Goal: Task Accomplishment & Management: Manage account settings

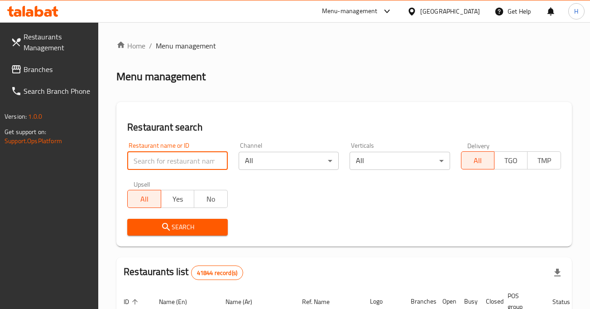
click at [158, 163] on input "search" at bounding box center [177, 161] width 100 height 18
type input "angel sweet"
click button "Search" at bounding box center [177, 227] width 100 height 17
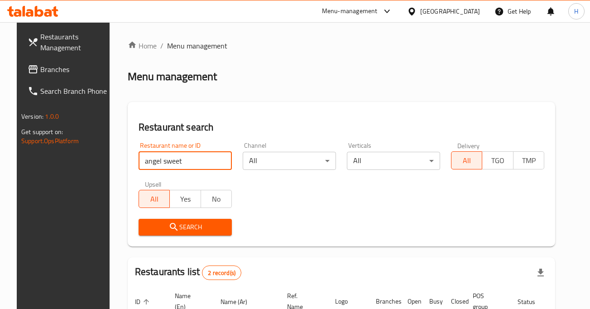
click at [172, 224] on span "Search" at bounding box center [185, 226] width 79 height 11
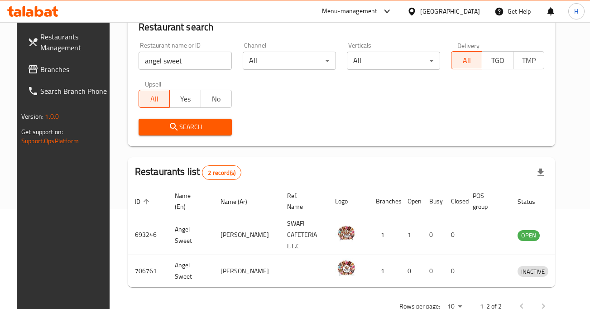
scroll to position [127, 0]
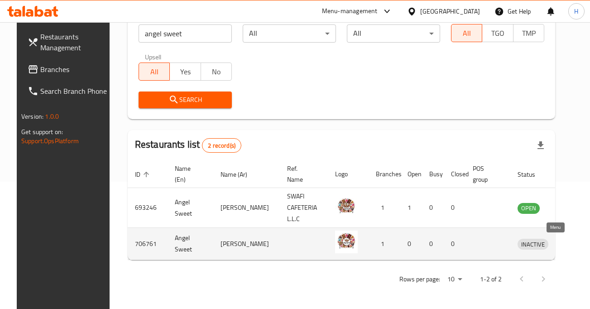
click at [566, 248] on icon "enhanced table" at bounding box center [571, 243] width 11 height 11
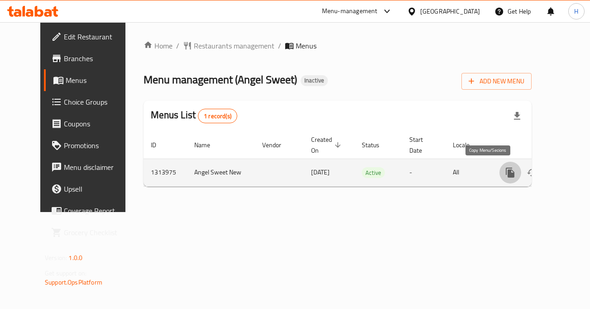
click at [505, 171] on icon "more" at bounding box center [510, 172] width 11 height 11
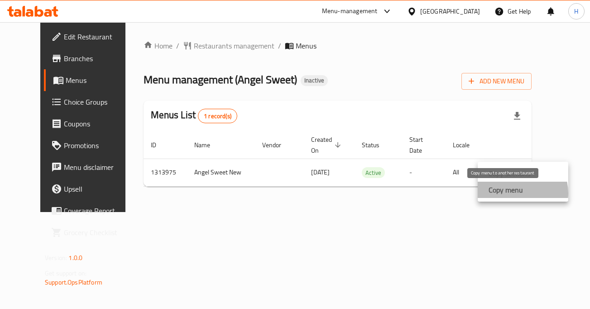
click at [514, 193] on strong "Copy menu" at bounding box center [505, 189] width 34 height 11
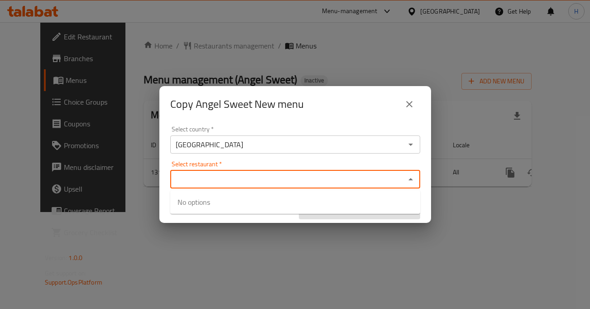
click at [342, 180] on input "Select restaurant   *" at bounding box center [287, 179] width 229 height 13
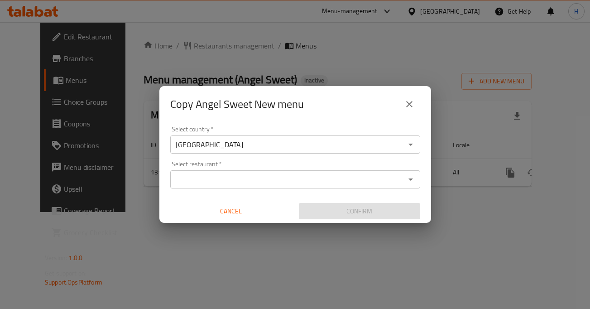
click at [314, 118] on div "Copy Angel Sweet New menu" at bounding box center [295, 104] width 272 height 36
click at [275, 182] on input "Select restaurant   *" at bounding box center [287, 179] width 229 height 13
click at [418, 102] on button "close" at bounding box center [409, 104] width 22 height 22
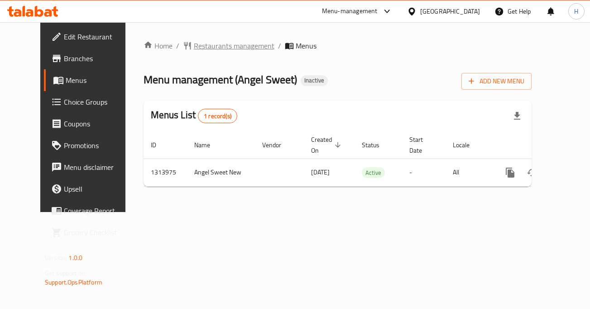
click at [222, 48] on span "Restaurants management" at bounding box center [234, 45] width 81 height 11
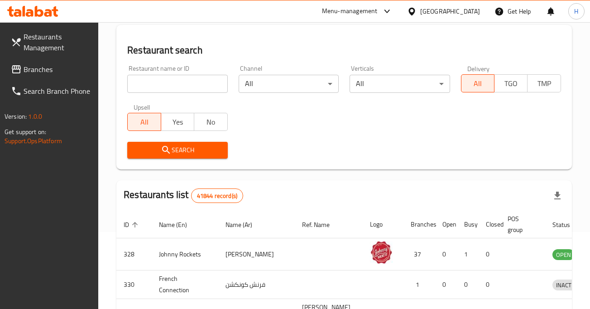
scroll to position [98, 0]
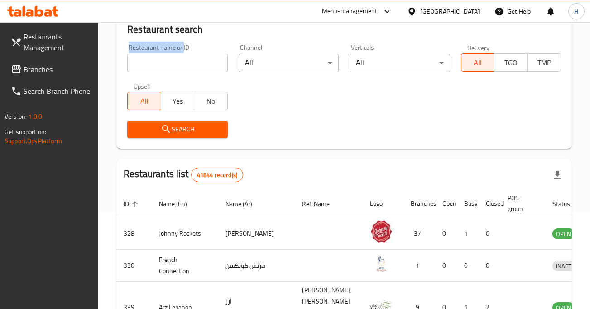
drag, startPoint x: 183, startPoint y: 43, endPoint x: 181, endPoint y: 58, distance: 15.1
click at [183, 47] on div "Restaurant name or ID Restaurant name or ID" at bounding box center [177, 58] width 111 height 38
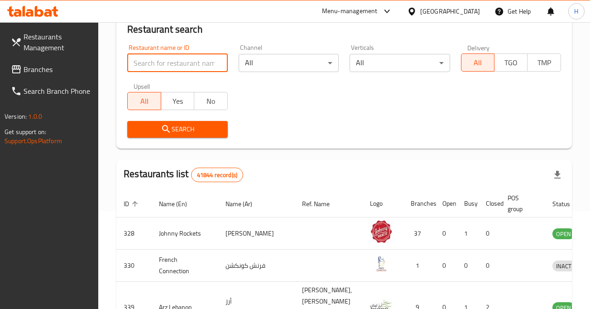
click at [180, 61] on input "search" at bounding box center [177, 63] width 100 height 18
click at [197, 57] on input "search" at bounding box center [177, 63] width 100 height 18
type input "Angel sweet"
click button "Search" at bounding box center [177, 129] width 100 height 17
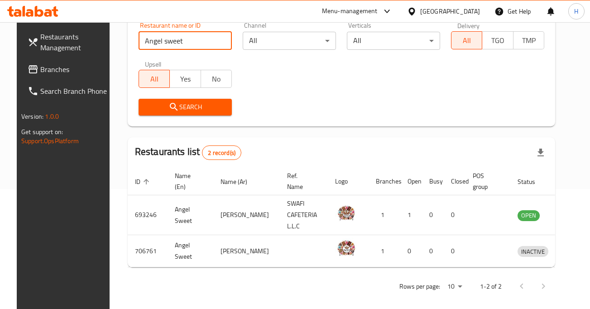
scroll to position [124, 0]
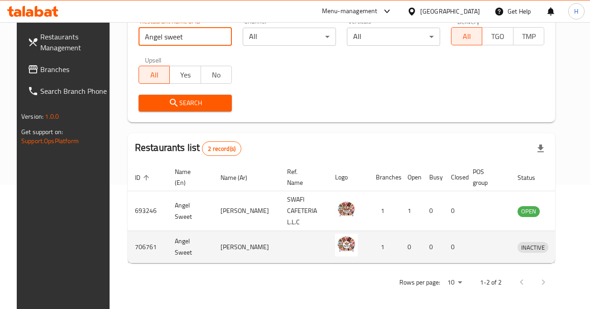
click at [567, 248] on icon "enhanced table" at bounding box center [572, 248] width 10 height 8
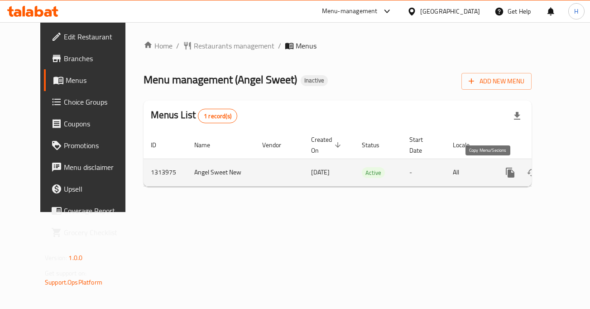
click at [506, 173] on icon "more" at bounding box center [510, 172] width 9 height 10
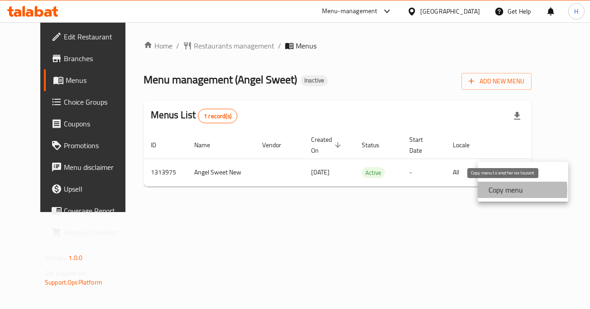
click at [492, 190] on strong "Copy menu" at bounding box center [505, 189] width 34 height 11
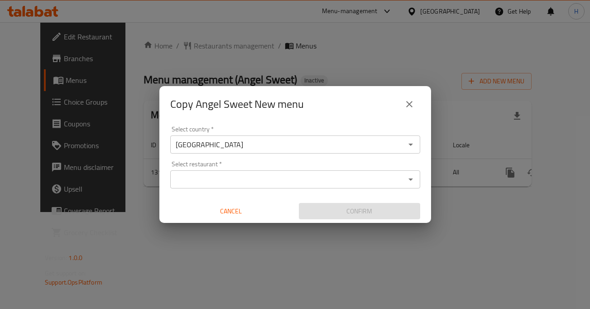
click at [302, 177] on input "Select restaurant   *" at bounding box center [287, 179] width 229 height 13
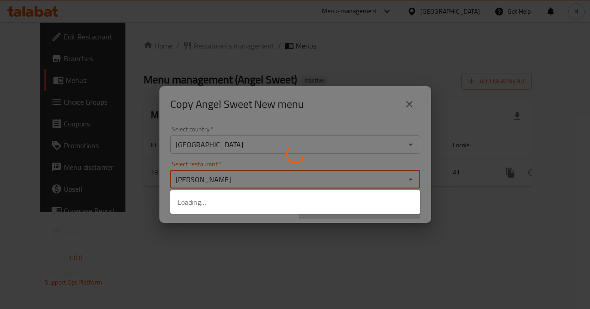
type input "Angel sweet"
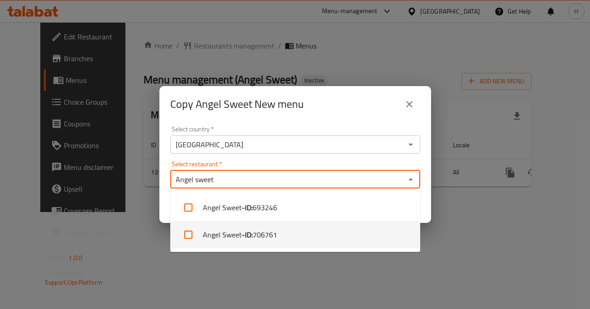
click at [288, 237] on li "Angel Sweet - ID: 706761" at bounding box center [295, 234] width 250 height 27
checkbox input "true"
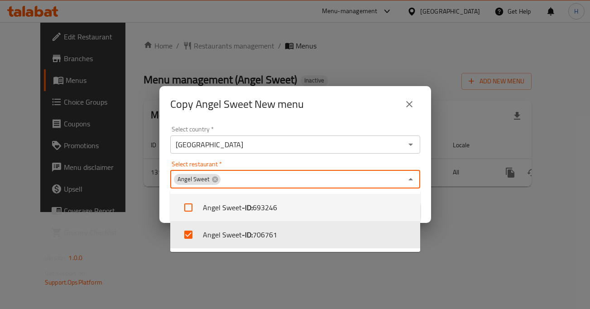
click at [323, 163] on div "Select restaurant   * Angel Sweet Select restaurant *" at bounding box center [295, 175] width 250 height 28
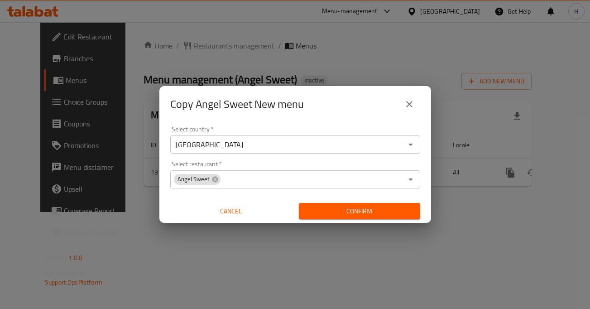
click at [356, 104] on div "Copy Angel Sweet New menu" at bounding box center [295, 104] width 250 height 22
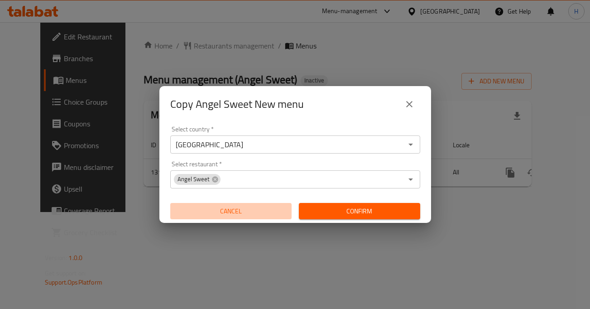
click at [236, 210] on span "Cancel" at bounding box center [231, 211] width 114 height 11
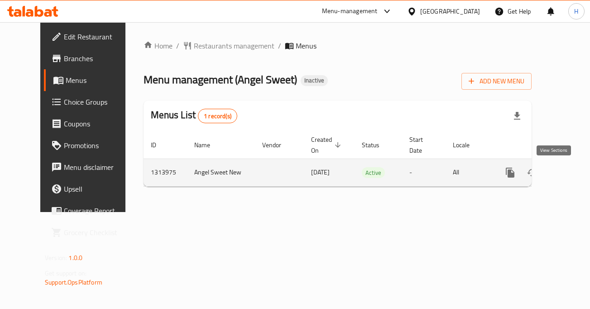
click at [570, 170] on icon "enhanced table" at bounding box center [575, 172] width 11 height 11
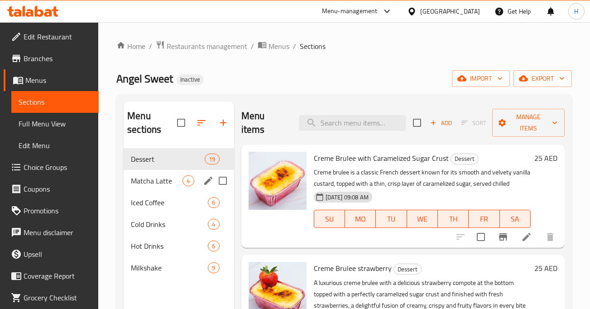
scroll to position [52, 0]
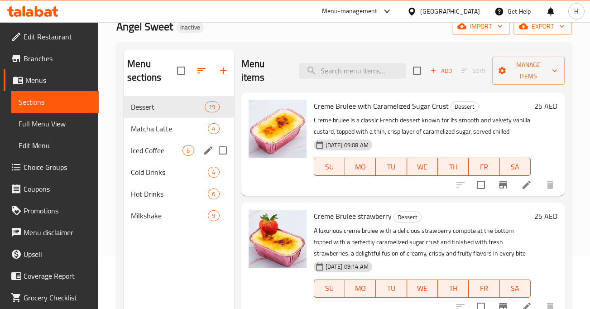
click at [147, 147] on span "Iced Coffee" at bounding box center [157, 150] width 52 height 11
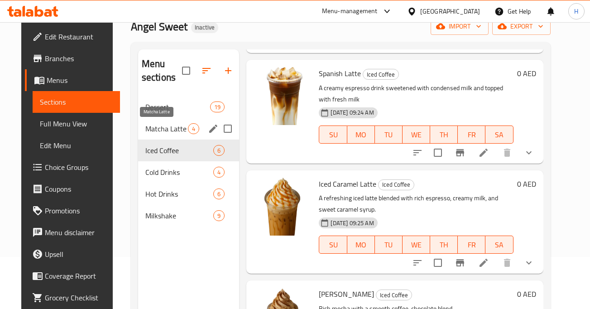
click at [145, 128] on span "Matcha Latte" at bounding box center [166, 128] width 43 height 11
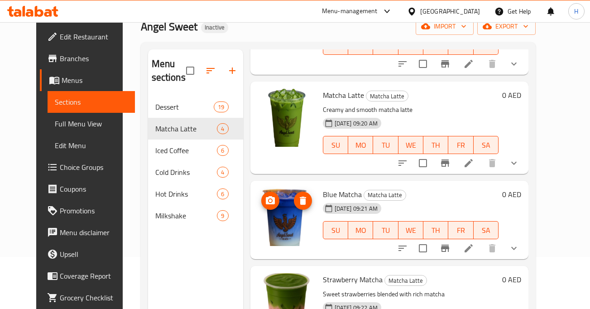
scroll to position [127, 0]
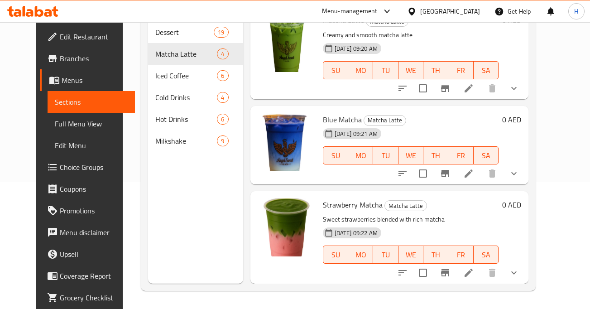
click at [474, 172] on icon at bounding box center [468, 173] width 11 height 11
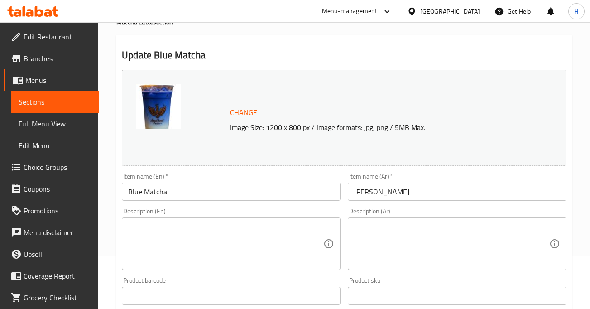
scroll to position [60, 0]
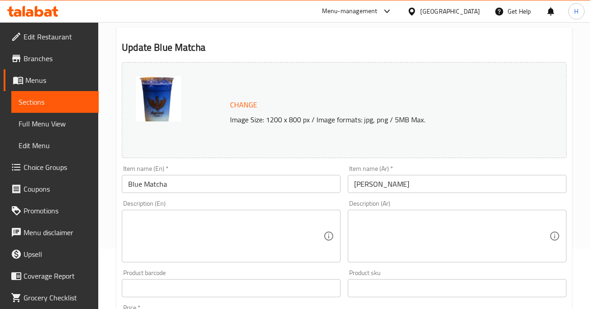
click at [204, 256] on textarea at bounding box center [225, 236] width 195 height 43
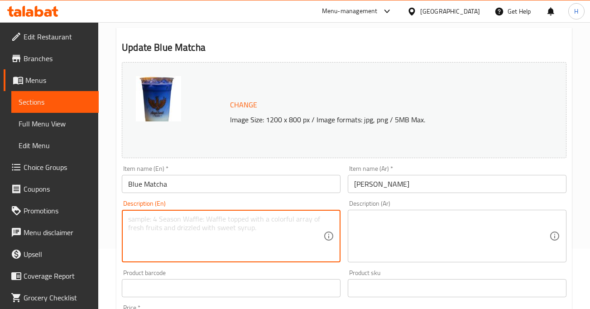
paste textarea "A dreamy, caffeine-free blend crafted from butterfly pea flowers, infused with …"
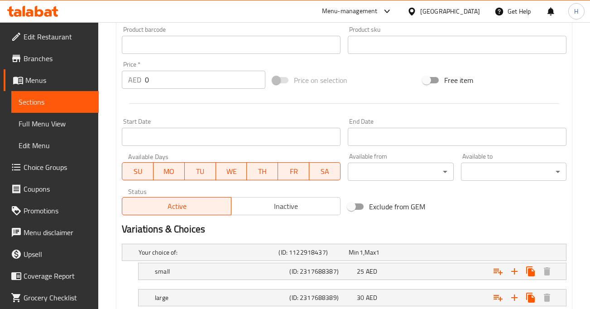
scroll to position [364, 0]
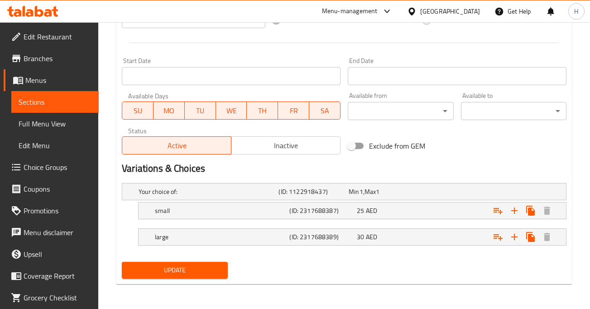
type textarea "A dreamy, caffeine-free blend crafted from butterfly pea flowers, infused with …"
click at [195, 273] on span "Update" at bounding box center [174, 269] width 91 height 11
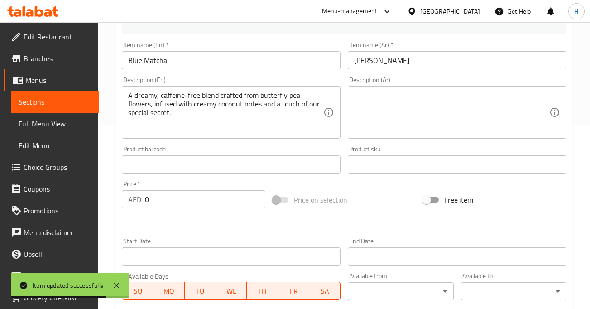
scroll to position [82, 0]
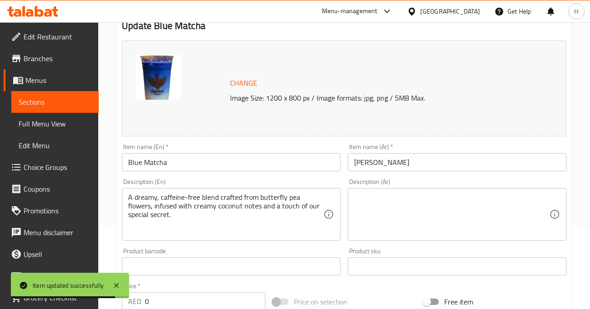
click at [50, 76] on span "Menus" at bounding box center [58, 80] width 66 height 11
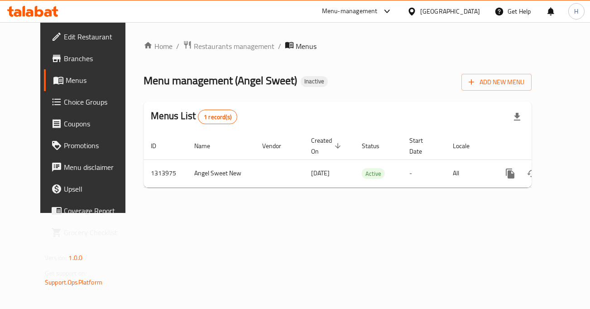
click at [64, 58] on span "Branches" at bounding box center [98, 58] width 68 height 11
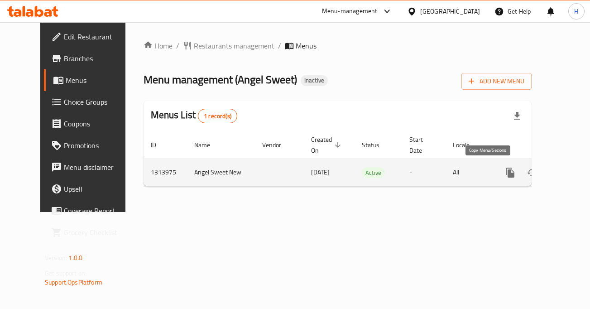
click at [506, 172] on icon "more" at bounding box center [510, 172] width 9 height 10
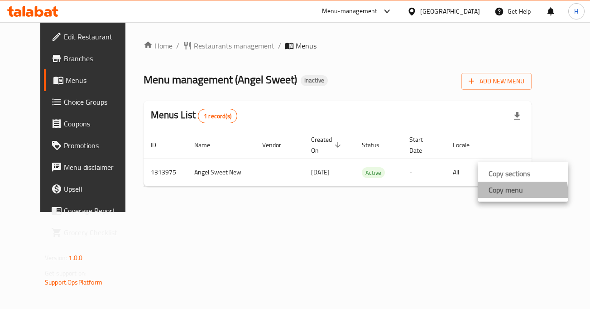
click at [487, 195] on li "Copy menu" at bounding box center [523, 190] width 91 height 16
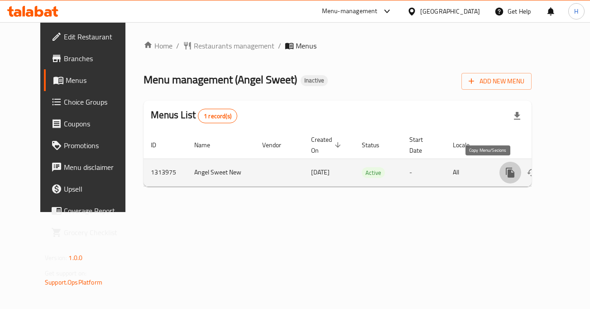
click at [506, 172] on icon "more" at bounding box center [510, 172] width 9 height 10
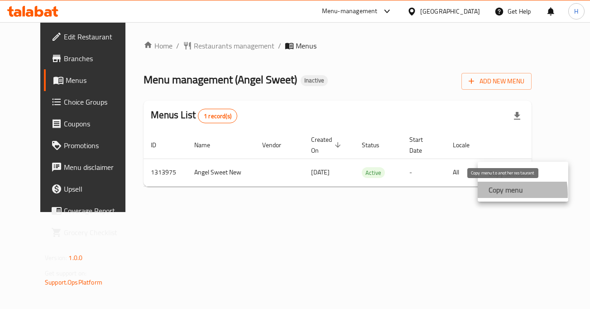
click at [491, 194] on strong "Copy menu" at bounding box center [505, 189] width 34 height 11
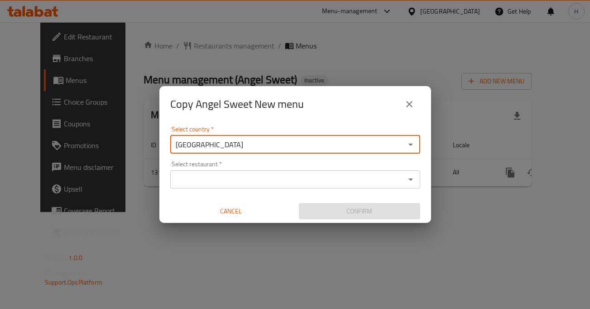
click at [282, 143] on input "[GEOGRAPHIC_DATA]" at bounding box center [287, 144] width 229 height 13
click at [316, 176] on input "Select restaurant   *" at bounding box center [287, 179] width 229 height 13
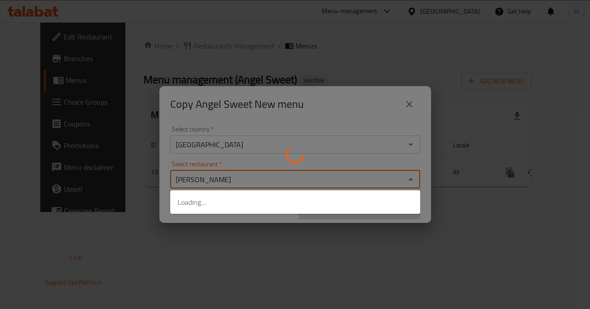
type input "angel sweet"
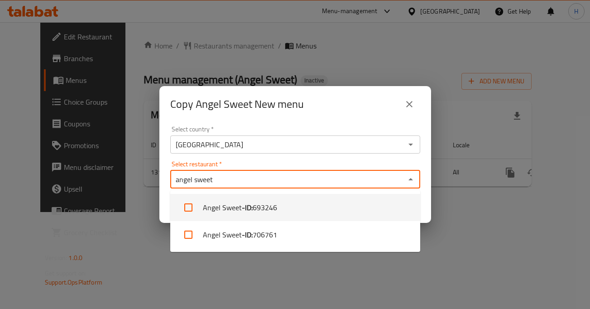
click at [262, 213] on span "693246" at bounding box center [265, 207] width 24 height 11
checkbox input "true"
click at [339, 163] on div "Select restaurant   * Angel Sweet Select restaurant *" at bounding box center [295, 175] width 250 height 28
click at [359, 163] on div "Select restaurant   * Angel Sweet Select restaurant *" at bounding box center [295, 175] width 250 height 28
click at [364, 112] on div "Copy Angel Sweet New menu" at bounding box center [295, 104] width 250 height 22
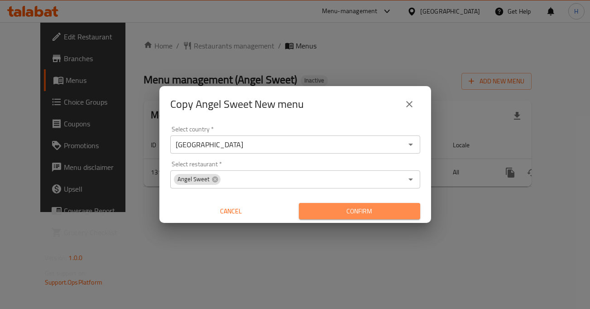
click at [347, 215] on span "Confirm" at bounding box center [359, 211] width 107 height 11
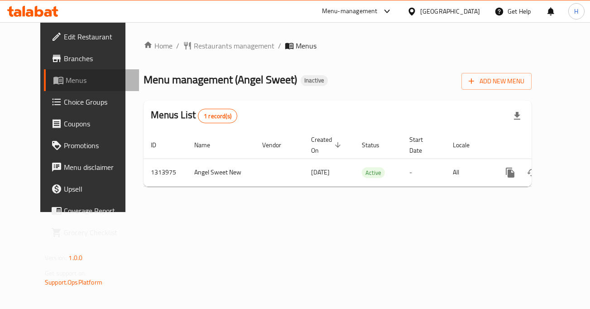
click at [66, 79] on span "Menus" at bounding box center [99, 80] width 66 height 11
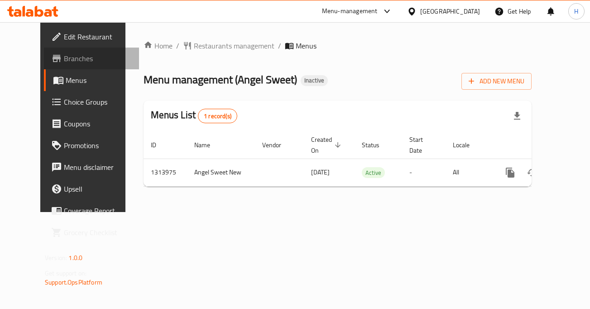
click at [77, 59] on span "Branches" at bounding box center [98, 58] width 68 height 11
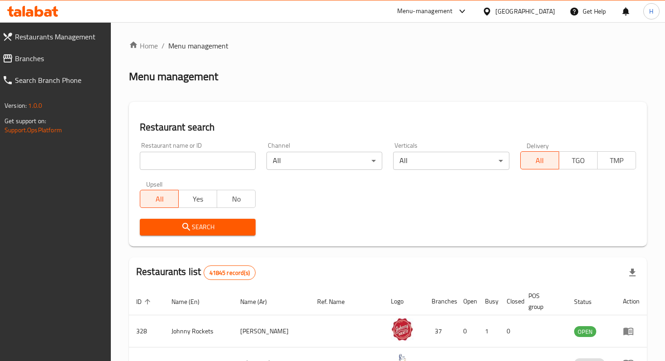
click at [23, 61] on span "Branches" at bounding box center [59, 58] width 89 height 11
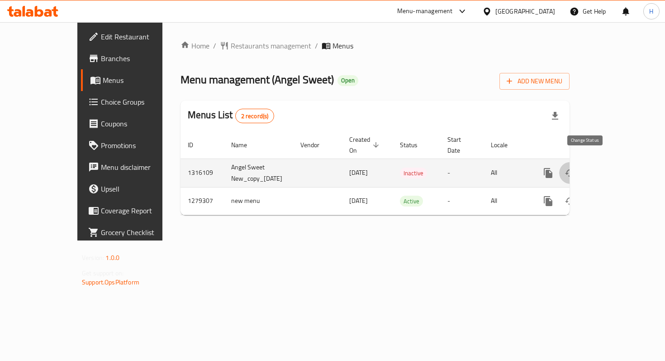
click at [576, 167] on icon "enhanced table" at bounding box center [570, 172] width 11 height 11
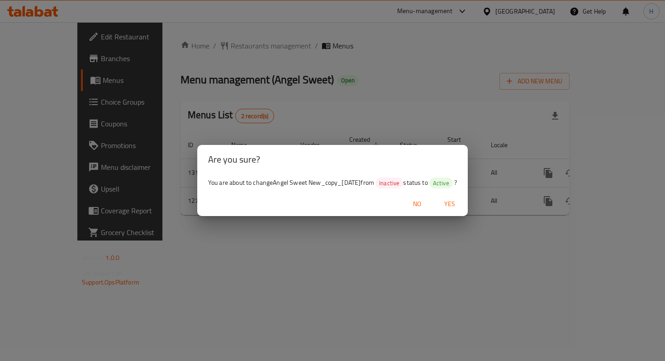
click at [447, 206] on span "Yes" at bounding box center [450, 203] width 22 height 11
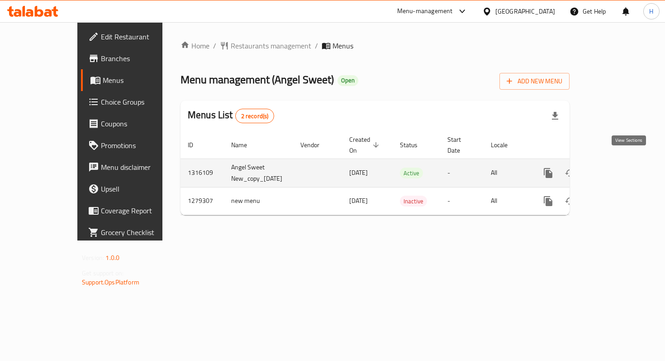
click at [618, 169] on icon "enhanced table" at bounding box center [614, 173] width 8 height 8
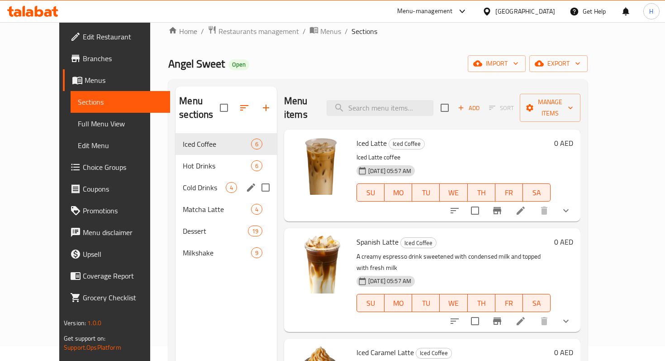
scroll to position [16, 0]
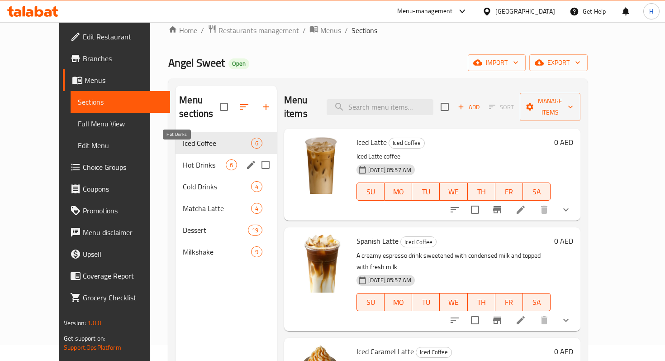
click at [186, 159] on span "Hot Drinks" at bounding box center [204, 164] width 43 height 11
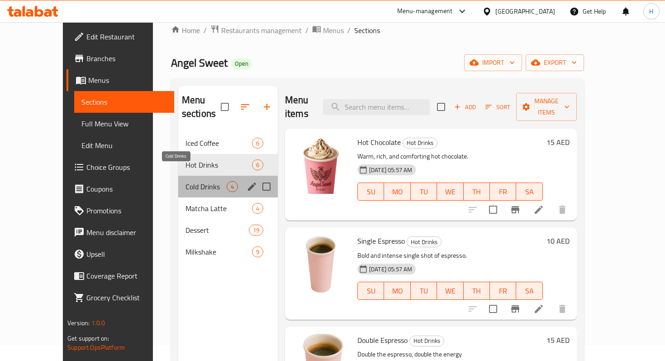
click at [186, 181] on span "Cold Drinks" at bounding box center [206, 186] width 41 height 11
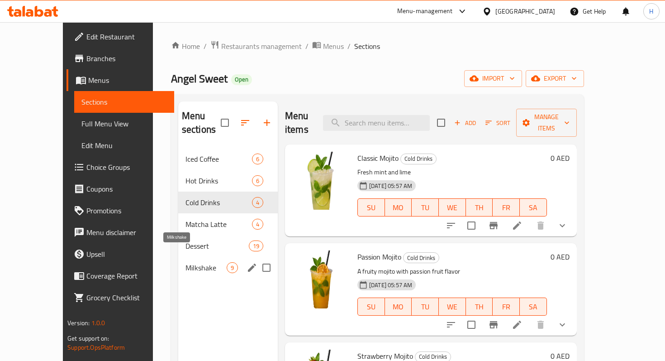
click at [188, 262] on span "Milkshake" at bounding box center [206, 267] width 41 height 11
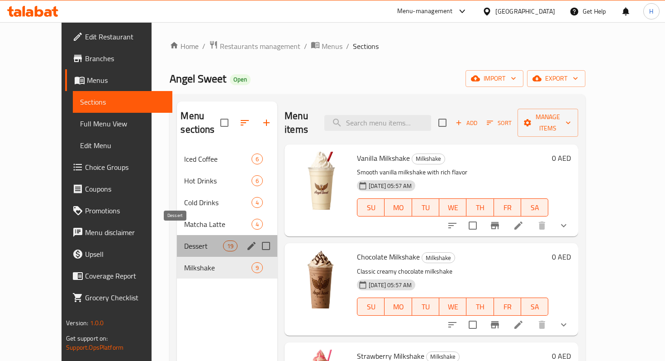
click at [184, 240] on span "Dessert" at bounding box center [203, 245] width 38 height 11
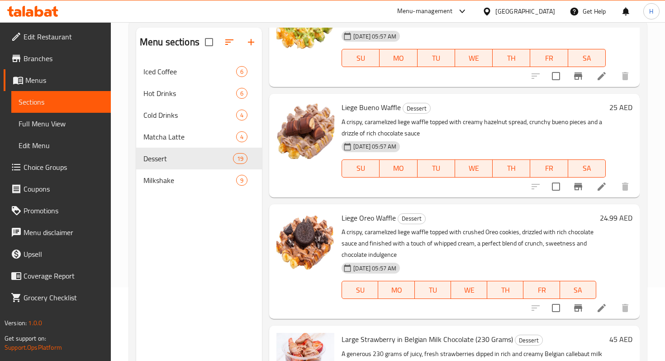
scroll to position [1422, 0]
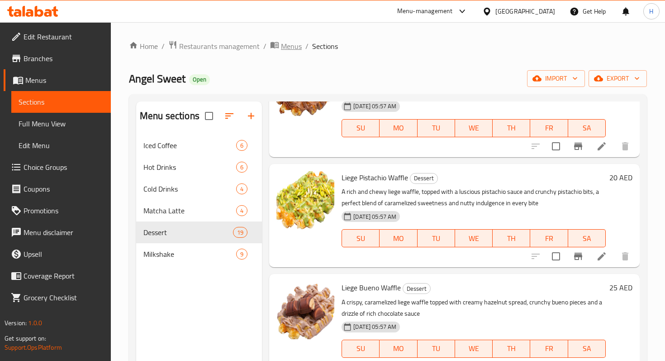
click at [287, 50] on span "Menus" at bounding box center [291, 46] width 21 height 11
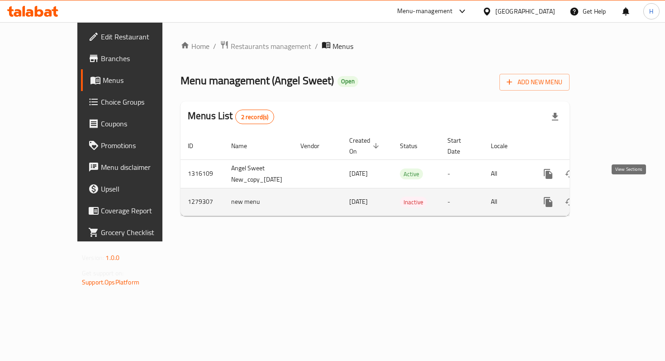
click at [625, 198] on link "enhanced table" at bounding box center [614, 202] width 22 height 22
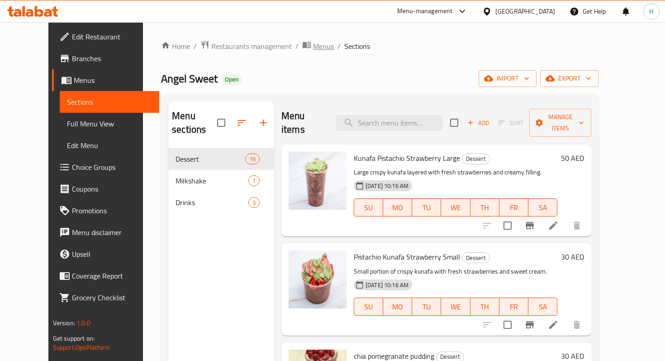
click at [313, 49] on span "Menus" at bounding box center [323, 46] width 21 height 11
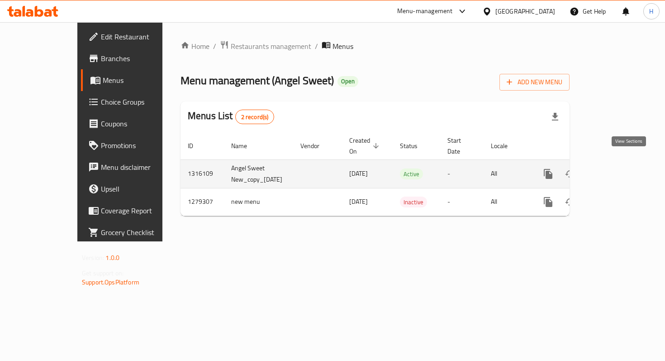
click at [618, 170] on icon "enhanced table" at bounding box center [614, 174] width 8 height 8
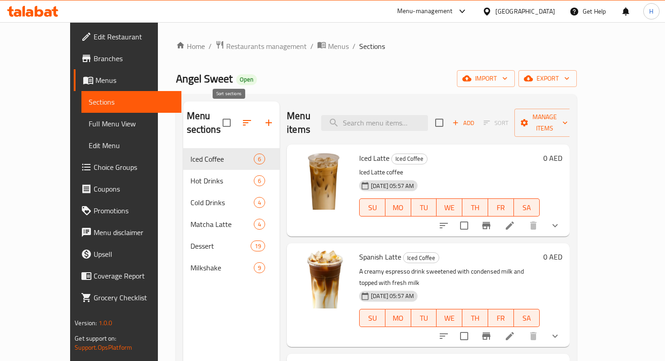
click at [242, 120] on icon "button" at bounding box center [247, 122] width 11 height 11
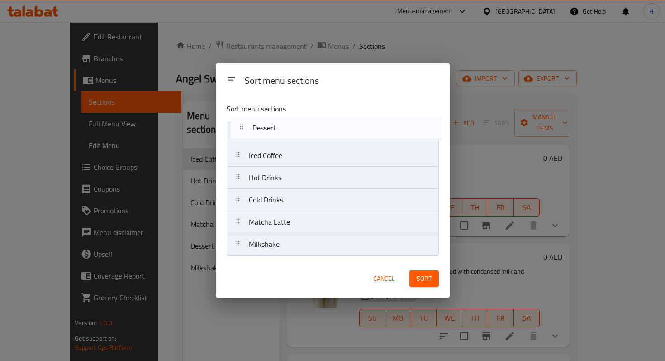
drag, startPoint x: 237, startPoint y: 226, endPoint x: 239, endPoint y: 127, distance: 99.2
click at [239, 127] on nav "Iced Coffee Hot Drinks Cold Drinks Matcha Latte Dessert Milkshake" at bounding box center [333, 189] width 212 height 134
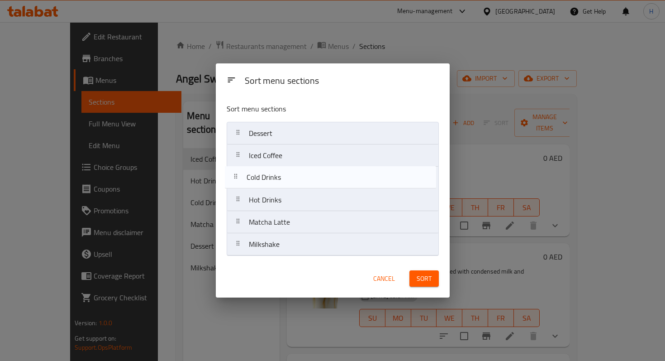
drag, startPoint x: 239, startPoint y: 205, endPoint x: 236, endPoint y: 177, distance: 28.2
click at [236, 177] on nav "Dessert Iced Coffee Hot Drinks Cold Drinks Matcha Latte Milkshake" at bounding box center [333, 189] width 212 height 134
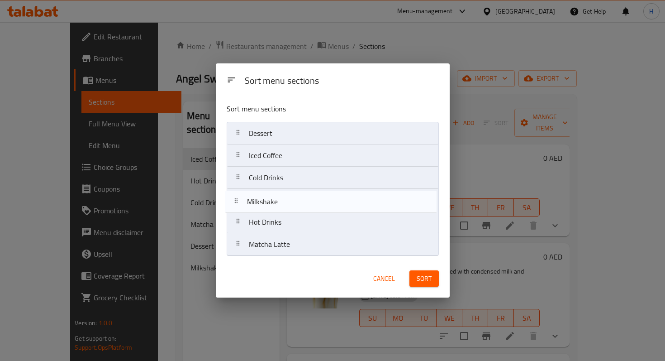
drag, startPoint x: 237, startPoint y: 249, endPoint x: 235, endPoint y: 205, distance: 44.9
click at [235, 205] on nav "Dessert Iced Coffee Cold Drinks Hot Drinks Matcha Latte Milkshake" at bounding box center [333, 189] width 212 height 134
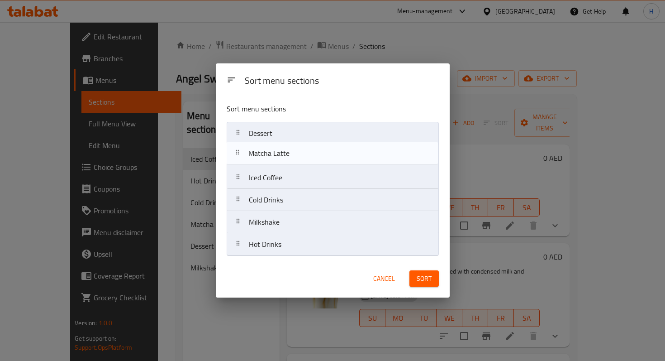
drag, startPoint x: 239, startPoint y: 248, endPoint x: 239, endPoint y: 154, distance: 93.7
click at [239, 154] on nav "Dessert Iced Coffee Cold Drinks Milkshake Hot Drinks Matcha Latte" at bounding box center [333, 189] width 212 height 134
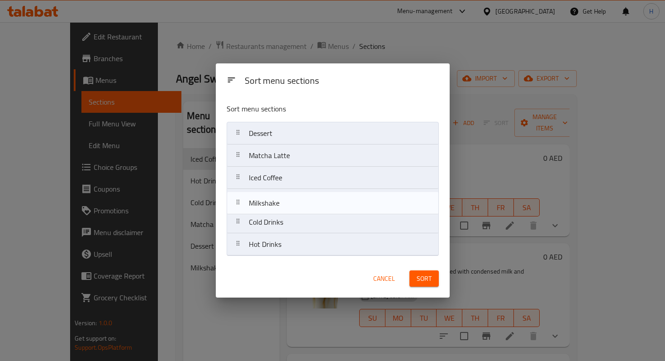
drag, startPoint x: 236, startPoint y: 228, endPoint x: 236, endPoint y: 206, distance: 22.6
click at [236, 206] on nav "Dessert Matcha Latte Iced Coffee Cold Drinks Milkshake Hot Drinks" at bounding box center [333, 189] width 212 height 134
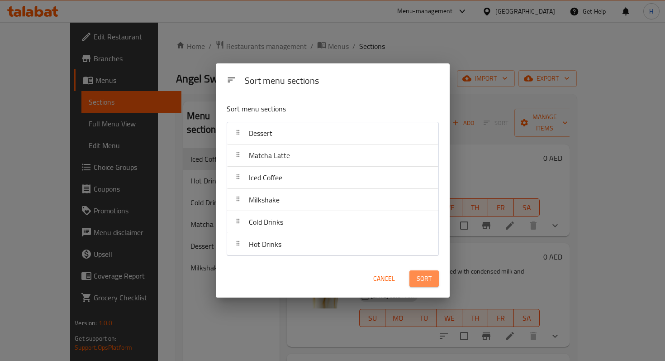
click at [427, 281] on span "Sort" at bounding box center [424, 278] width 15 height 11
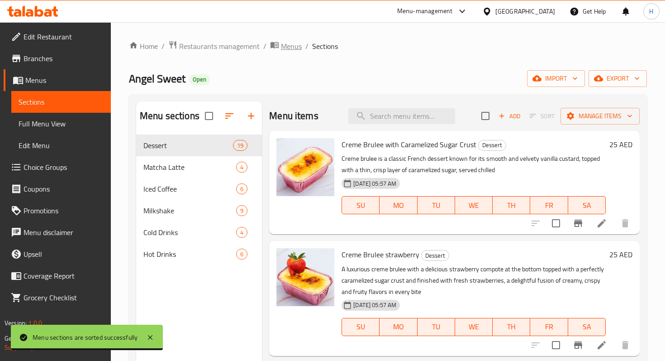
click at [292, 47] on span "Menus" at bounding box center [291, 46] width 21 height 11
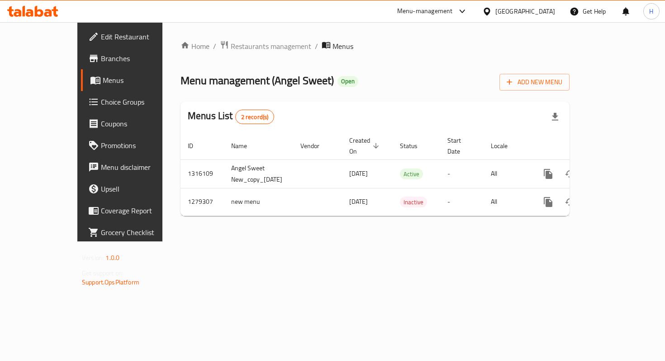
click at [43, 13] on icon at bounding box center [32, 11] width 51 height 11
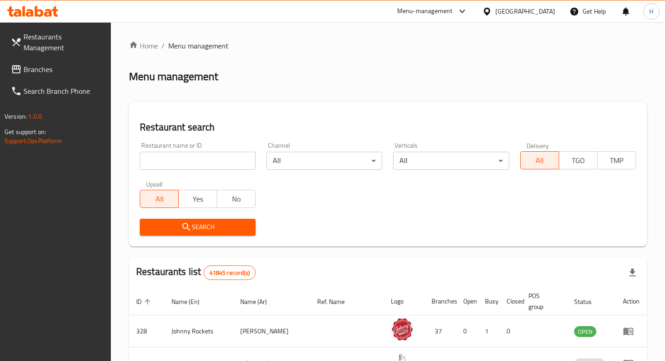
click at [193, 156] on input "search" at bounding box center [198, 161] width 116 height 18
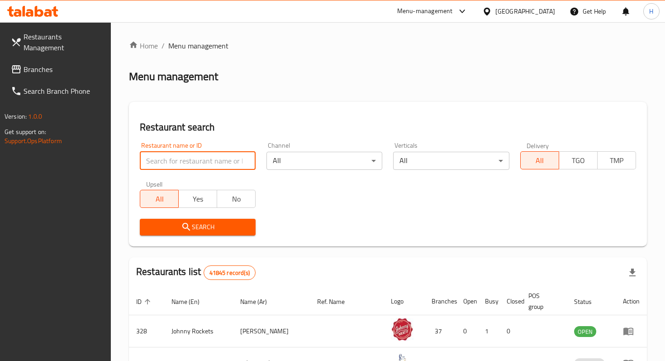
paste input "778608"
type input "778608"
click at [69, 64] on span "Branches" at bounding box center [64, 69] width 80 height 11
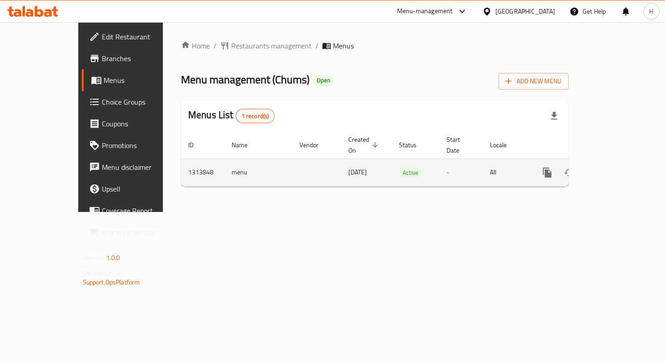
click at [622, 164] on link "enhanced table" at bounding box center [613, 173] width 22 height 22
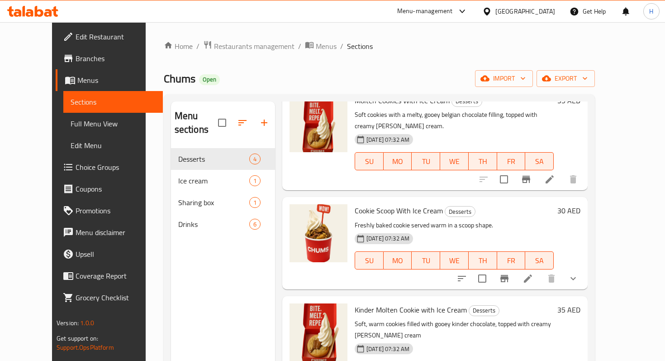
click at [76, 36] on span "Edit Restaurant" at bounding box center [116, 36] width 80 height 11
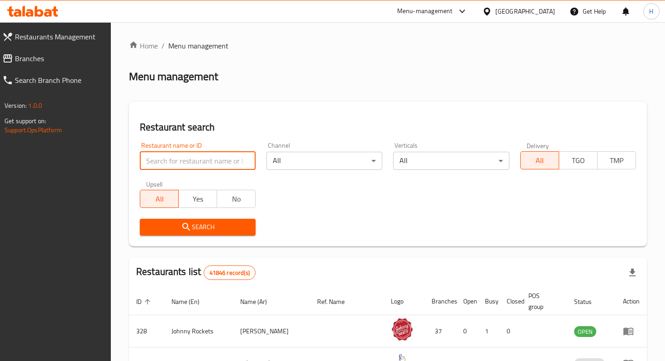
click at [171, 163] on input "search" at bounding box center [198, 161] width 116 height 18
paste input "676659"
type input "676659"
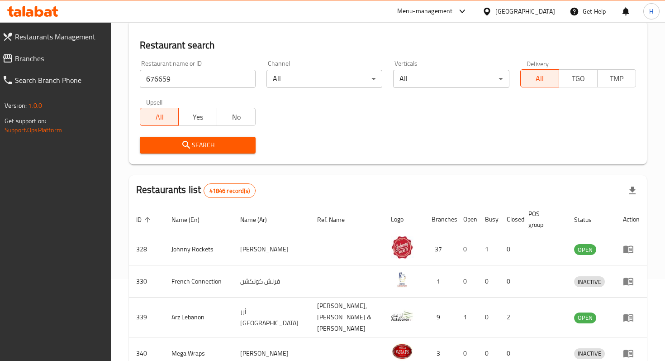
scroll to position [83, 0]
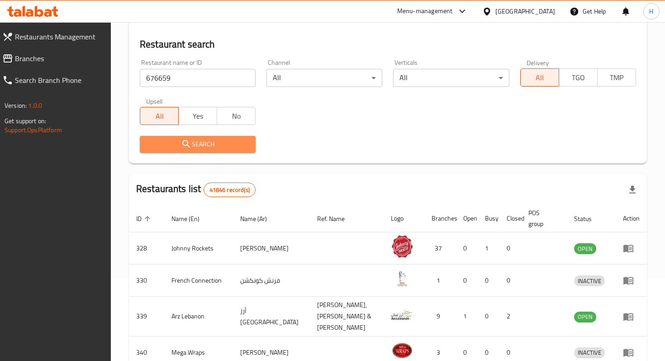
click at [224, 148] on span "Search" at bounding box center [197, 144] width 101 height 11
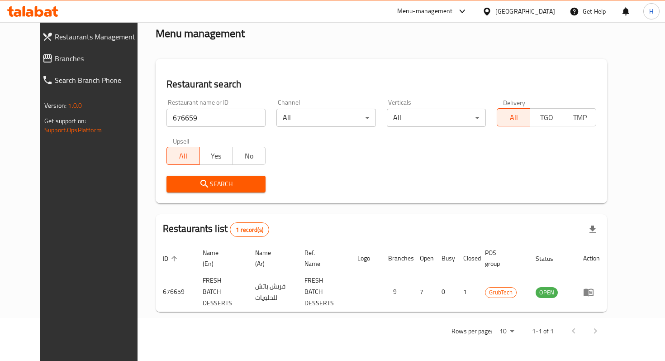
scroll to position [36, 0]
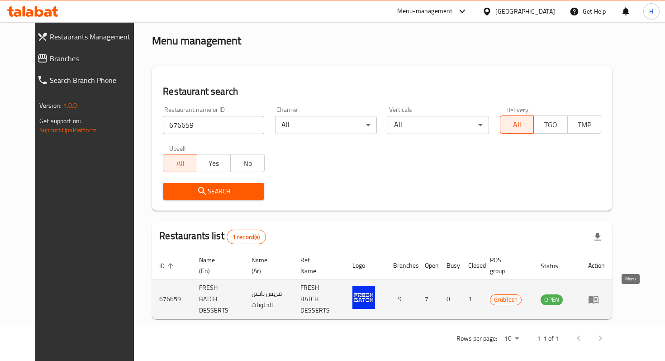
click at [598, 298] on icon "enhanced table" at bounding box center [595, 300] width 3 height 4
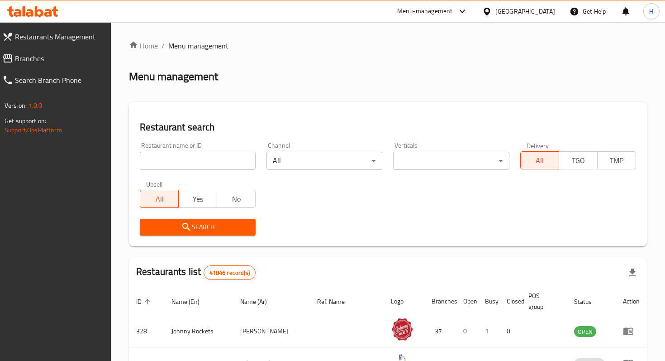
scroll to position [36, 0]
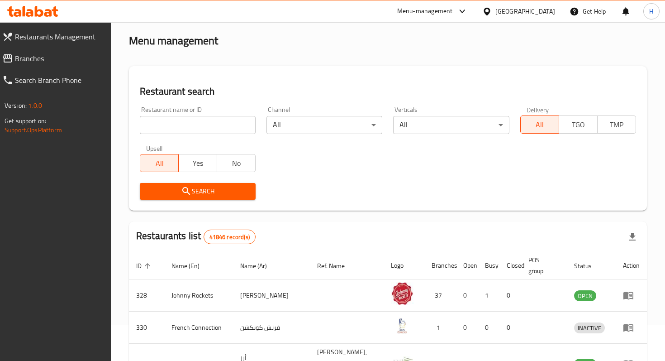
click at [207, 126] on input "search" at bounding box center [198, 125] width 116 height 18
paste input "676659"
type input "676659"
click button "Search" at bounding box center [198, 191] width 116 height 17
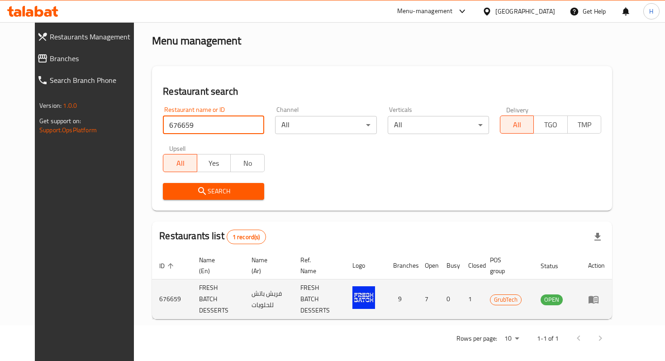
click at [261, 287] on td "فريش باتش للحلويات" at bounding box center [268, 299] width 49 height 40
click at [162, 303] on td "676659" at bounding box center [172, 299] width 40 height 40
click at [599, 298] on icon "enhanced table" at bounding box center [593, 299] width 11 height 11
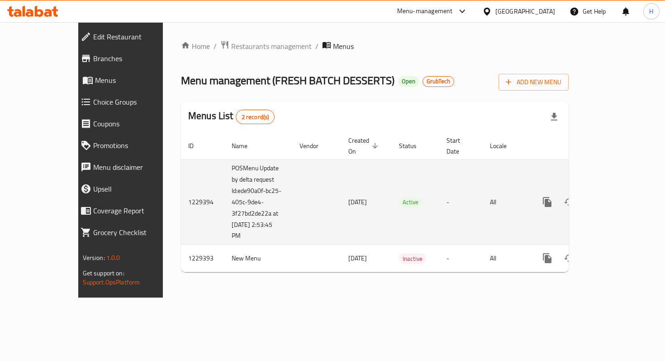
click at [225, 167] on td "POSMenu Update by delta request Id:ede90a0f-bc25-405c-9de4-3f27bd2de22a at [DAT…" at bounding box center [259, 201] width 68 height 85
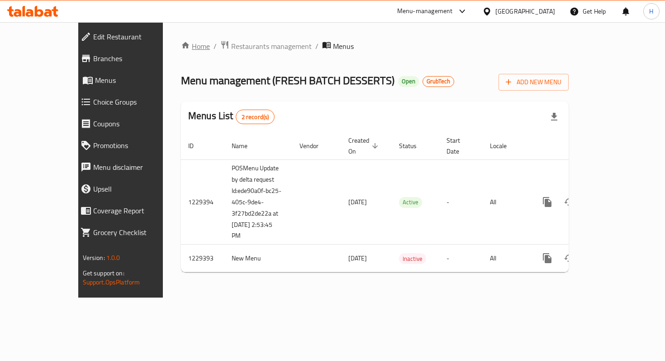
click at [181, 48] on link "Home" at bounding box center [195, 46] width 29 height 11
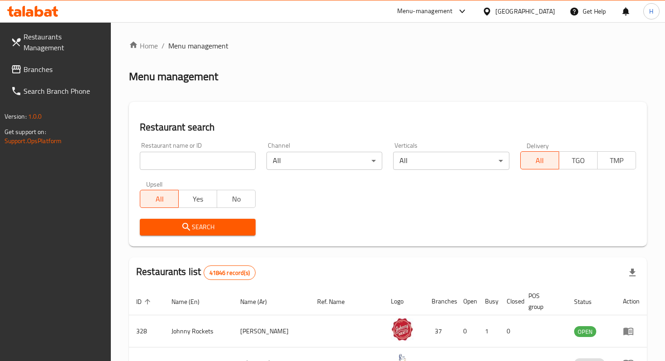
click at [51, 64] on span "Branches" at bounding box center [64, 69] width 80 height 11
